Goal: Use online tool/utility: Utilize a website feature to perform a specific function

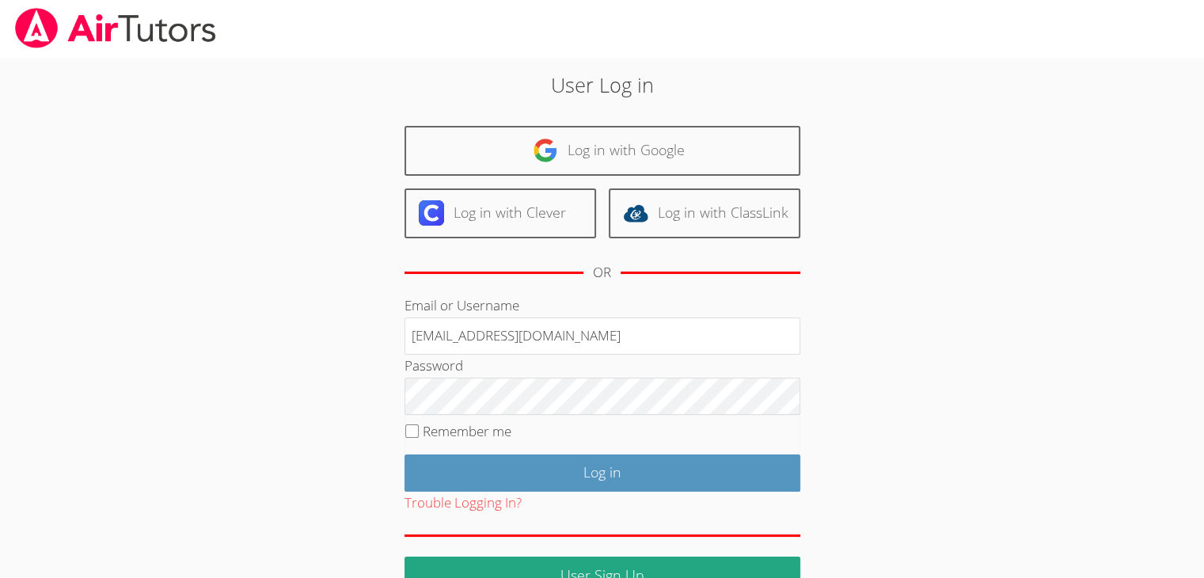
type input "info@pace-tutoring.com"
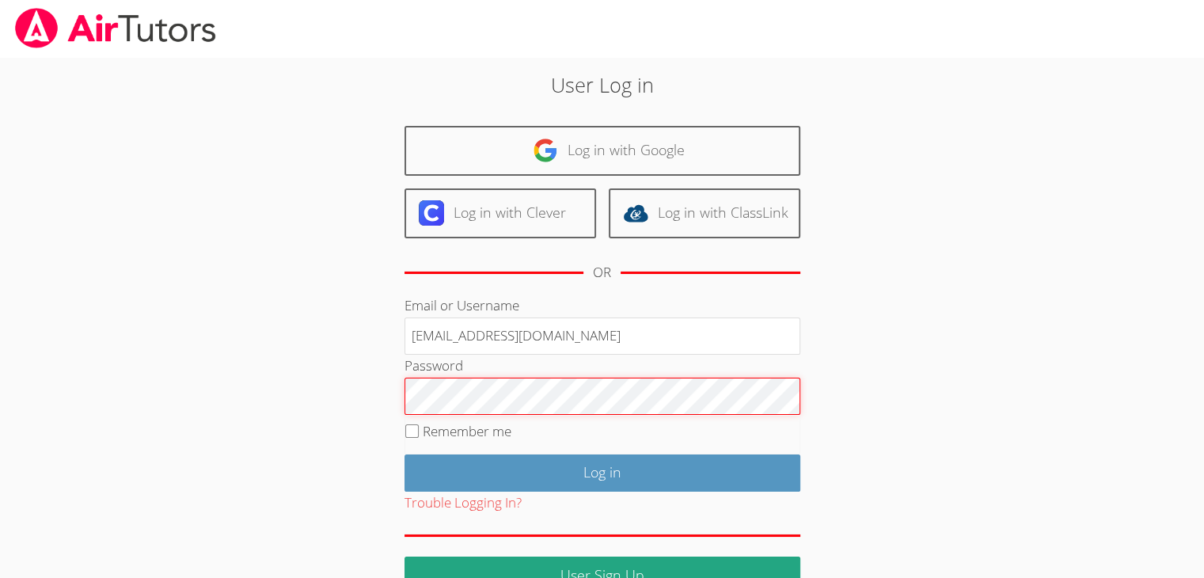
click at [404, 454] on input "Log in" at bounding box center [602, 472] width 396 height 37
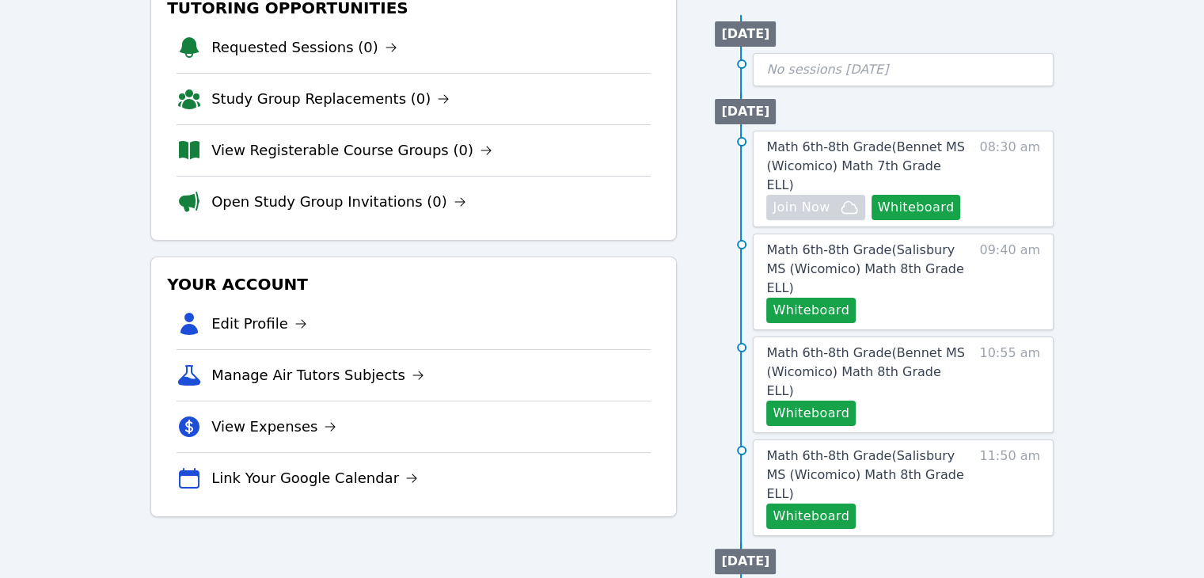
scroll to position [214, 0]
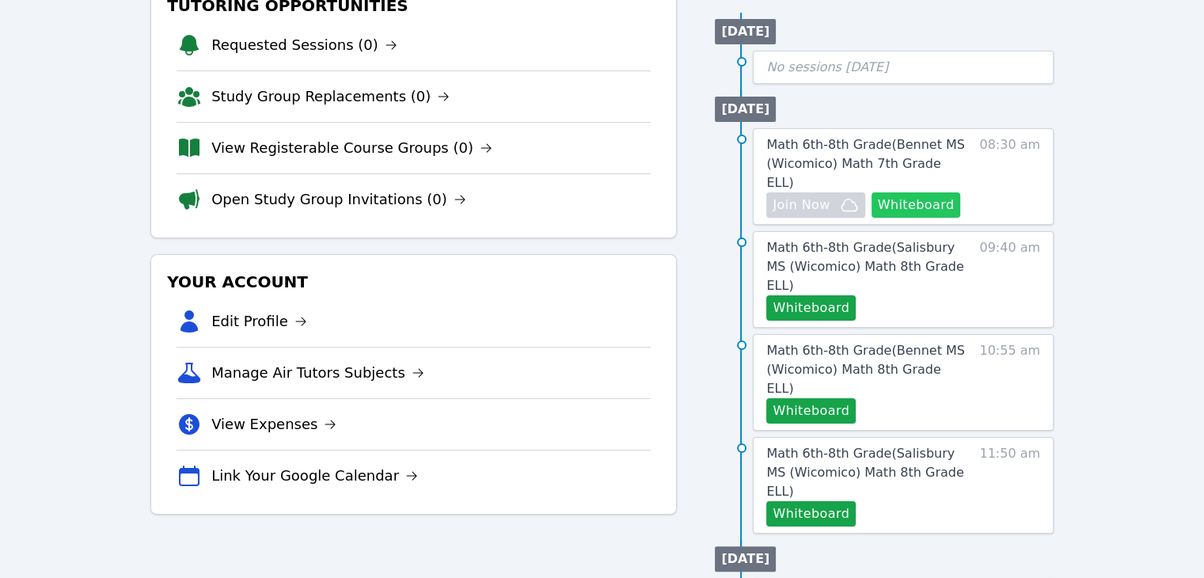
click at [935, 192] on button "Whiteboard" at bounding box center [915, 204] width 89 height 25
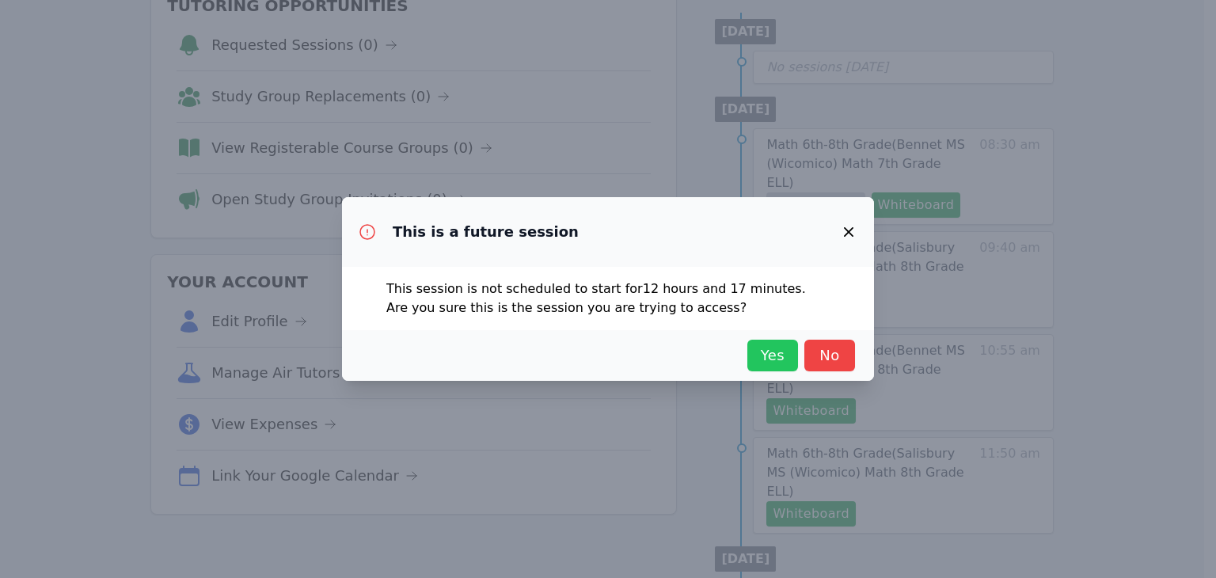
click at [753, 358] on button "Yes" at bounding box center [772, 356] width 51 height 32
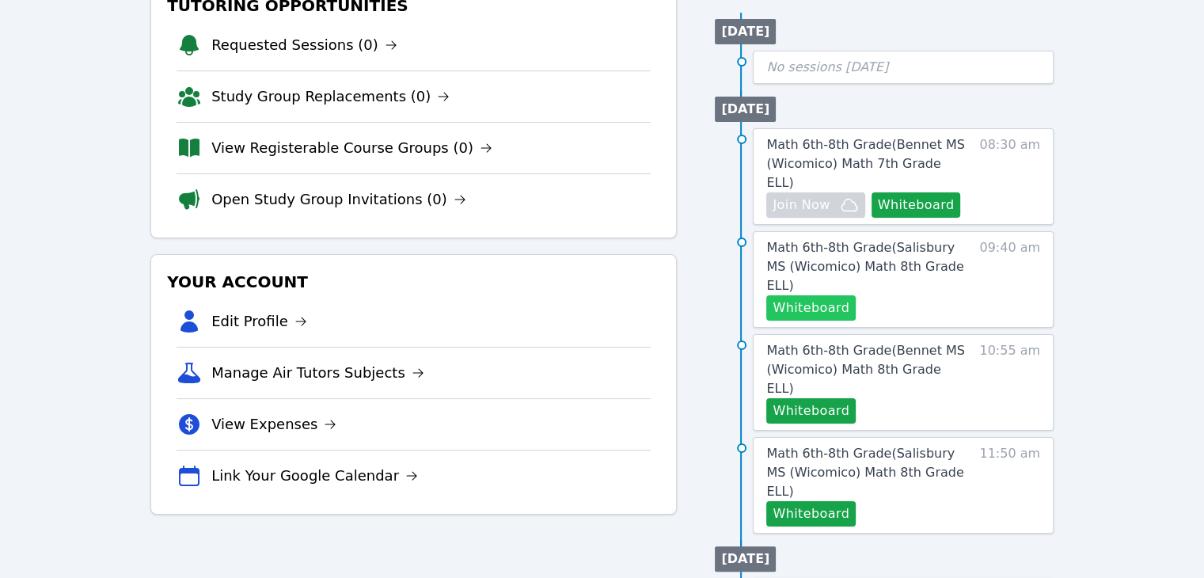
click at [793, 295] on button "Whiteboard" at bounding box center [810, 307] width 89 height 25
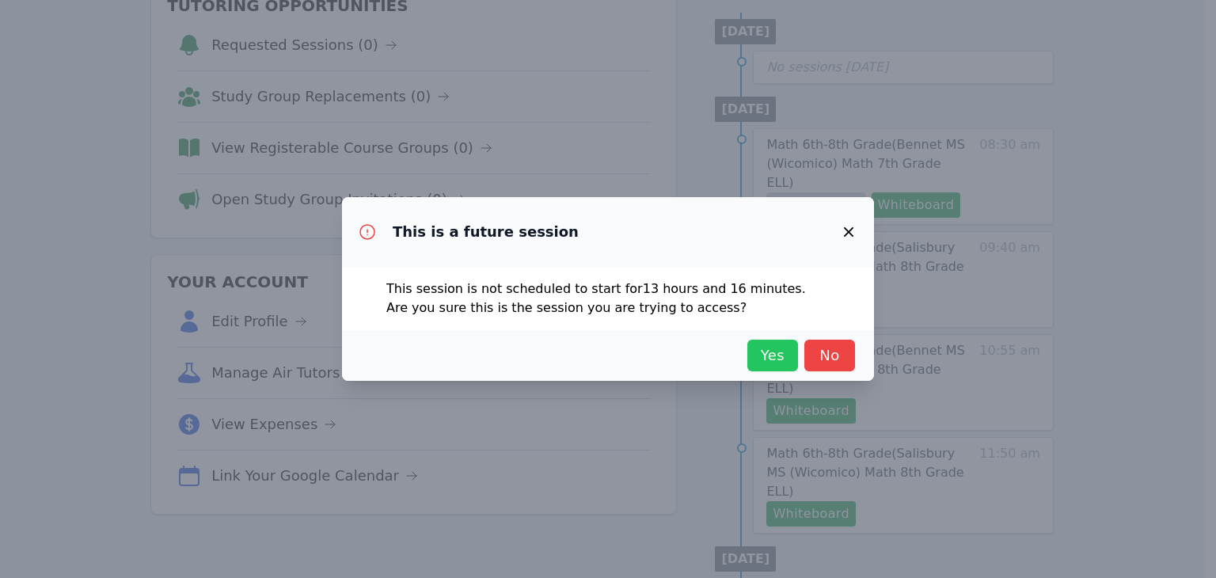
click at [776, 354] on span "Yes" at bounding box center [772, 355] width 35 height 22
